Goal: Find specific page/section: Find specific page/section

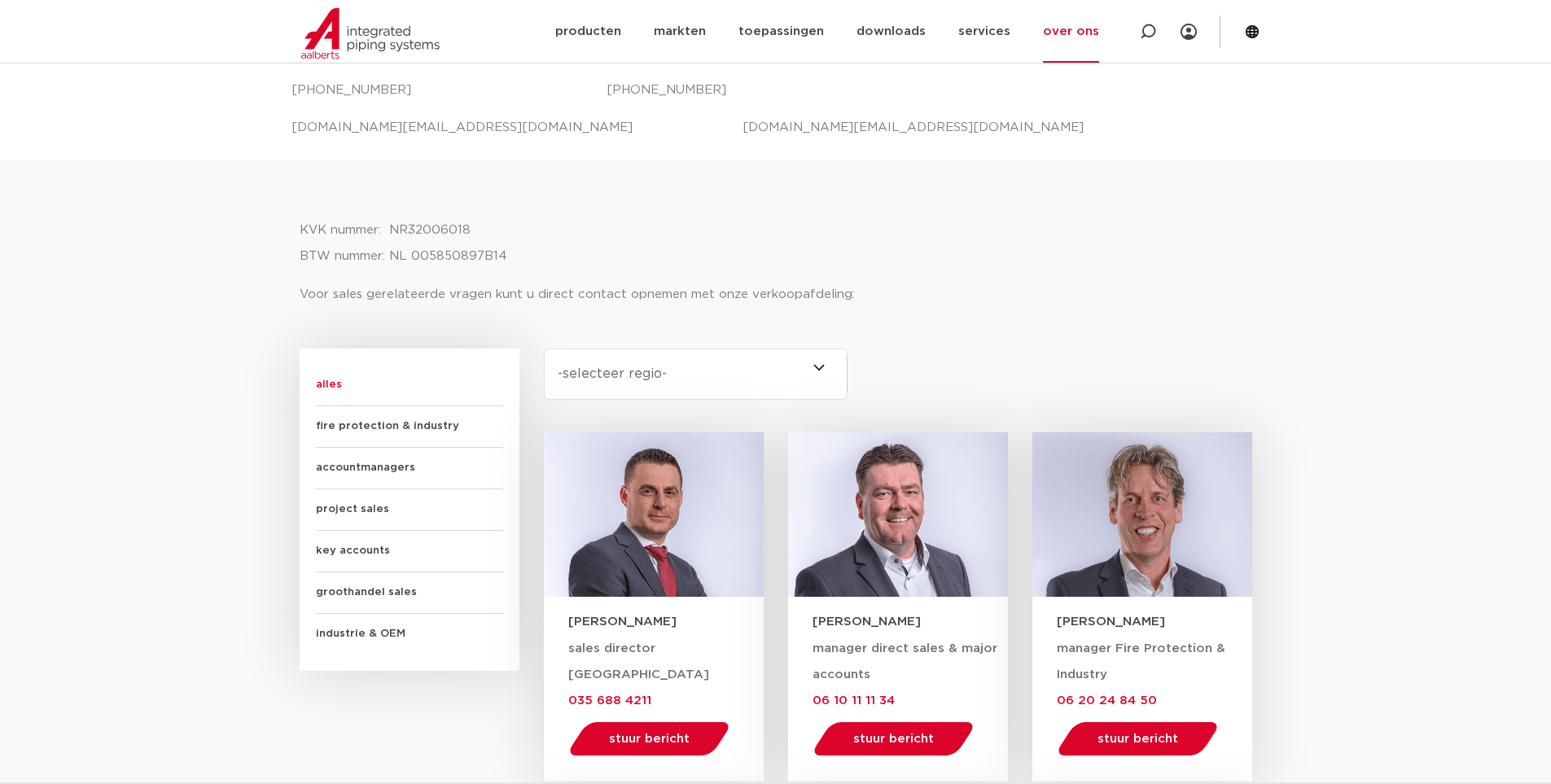
scroll to position [488, 0]
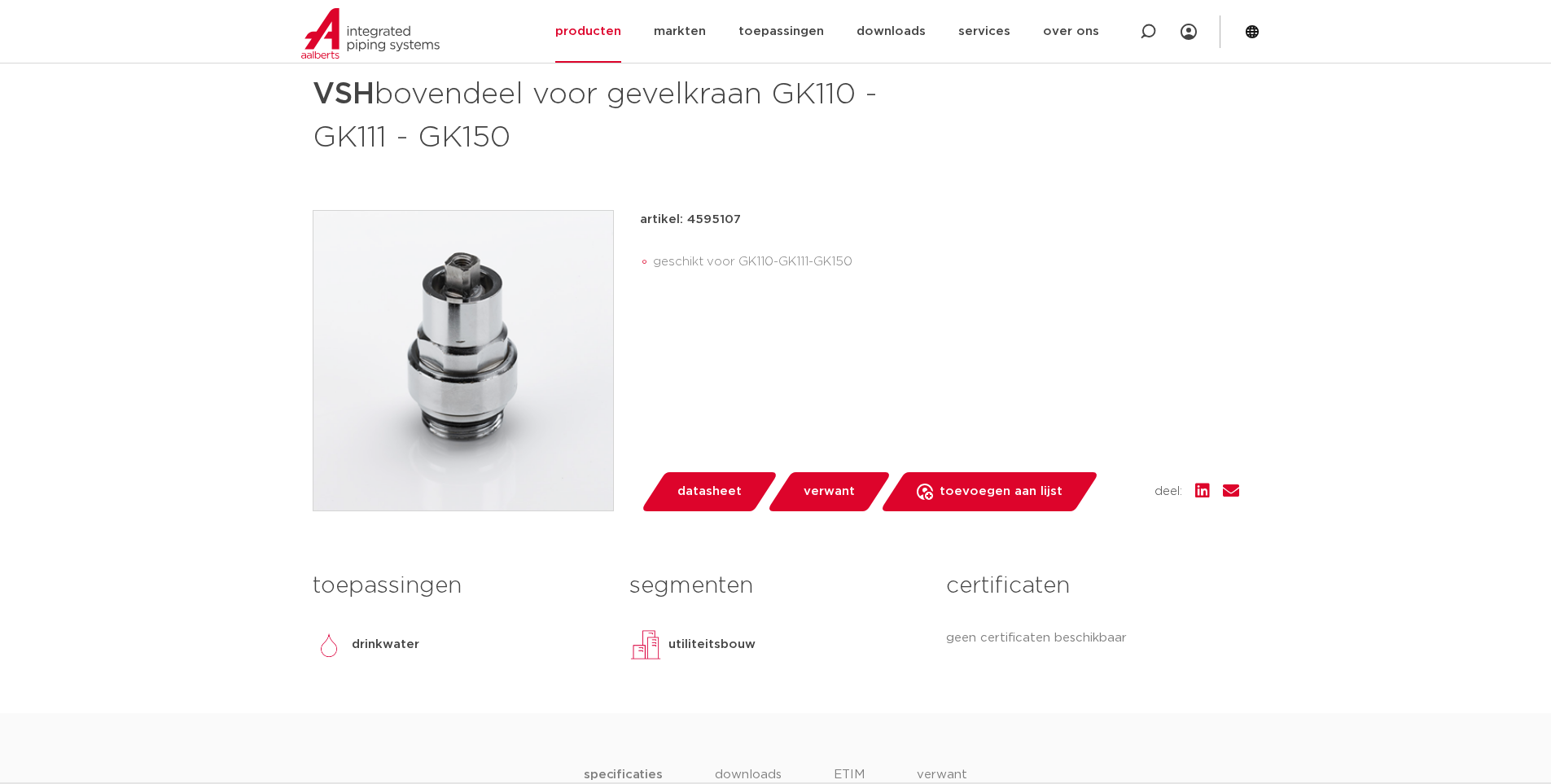
scroll to position [163, 0]
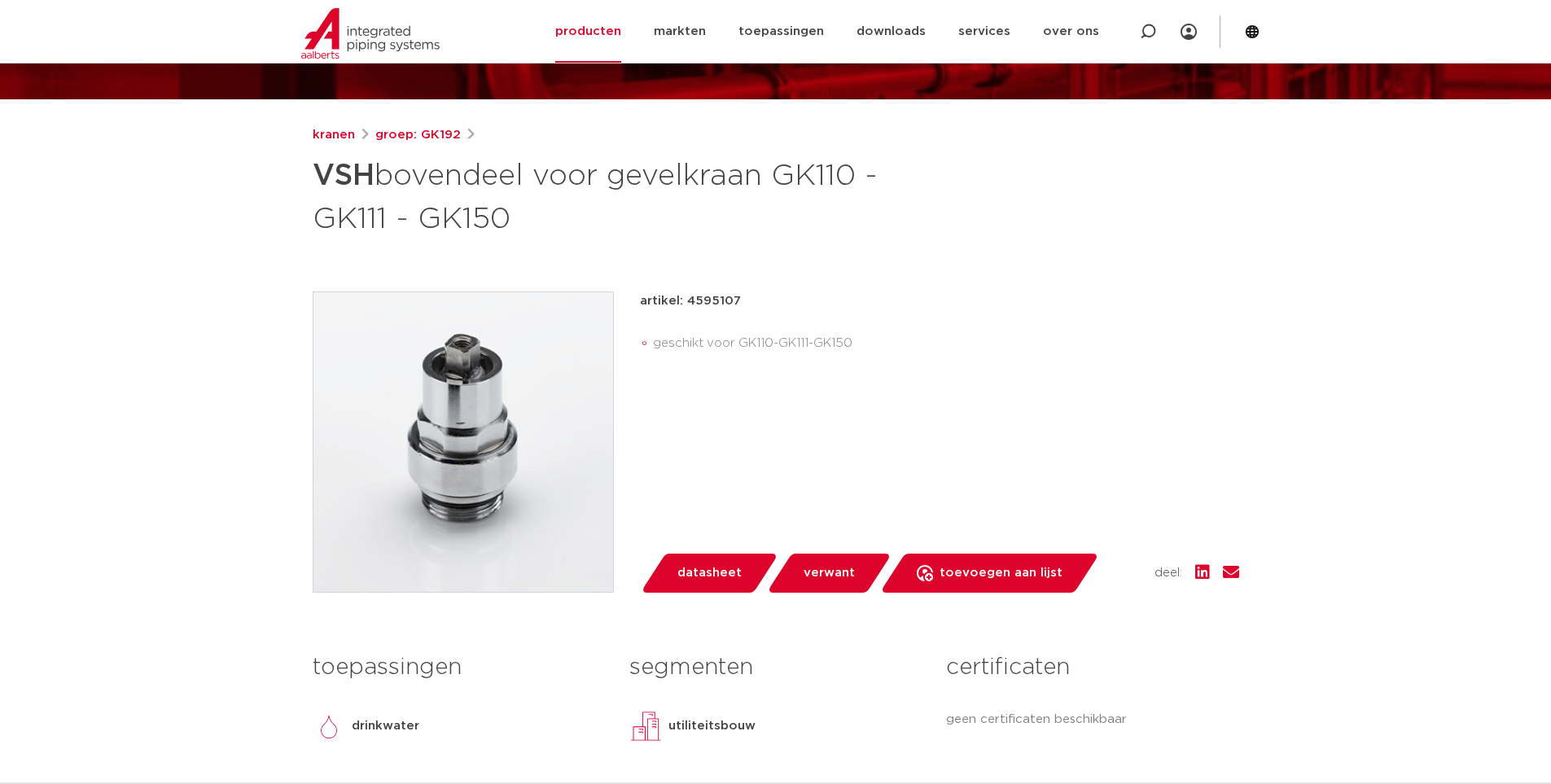
click at [952, 259] on div "kranen groep: GK192 VSH bovendeel voor gevelkraan GK110 - GK111 - GK150" at bounding box center [775, 460] width 952 height 669
